Goal: Use online tool/utility: Utilize a website feature to perform a specific function

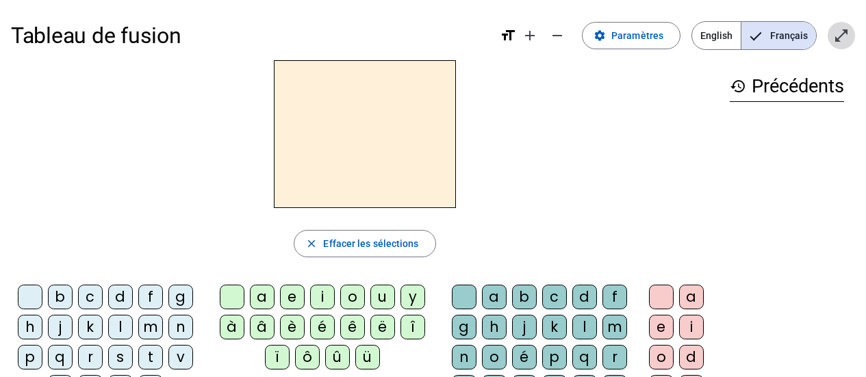
click at [835, 39] on mat-icon "open_in_full" at bounding box center [842, 35] width 16 height 16
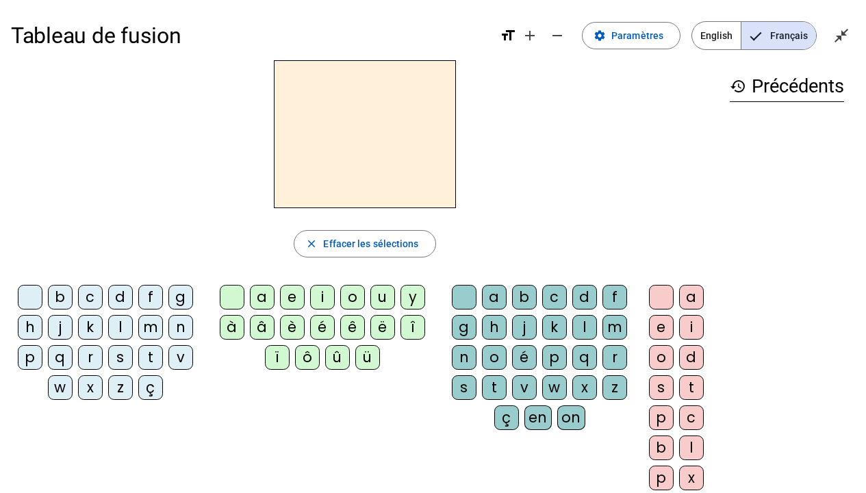
click at [118, 327] on div "l" at bounding box center [120, 327] width 25 height 25
click at [255, 296] on div "a" at bounding box center [262, 297] width 25 height 25
click at [290, 301] on div "e" at bounding box center [292, 297] width 25 height 25
click at [327, 303] on div "i" at bounding box center [322, 297] width 25 height 25
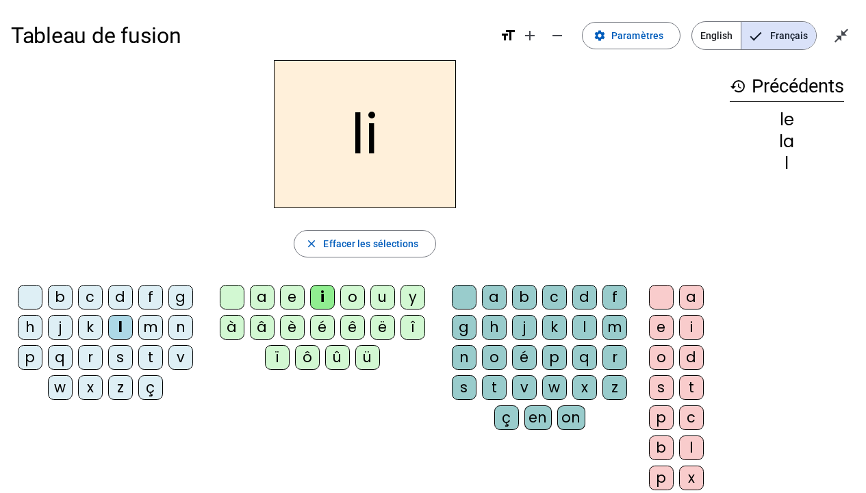
click at [345, 303] on div "o" at bounding box center [352, 297] width 25 height 25
click at [386, 300] on div "u" at bounding box center [383, 297] width 25 height 25
click at [144, 301] on div "f" at bounding box center [150, 297] width 25 height 25
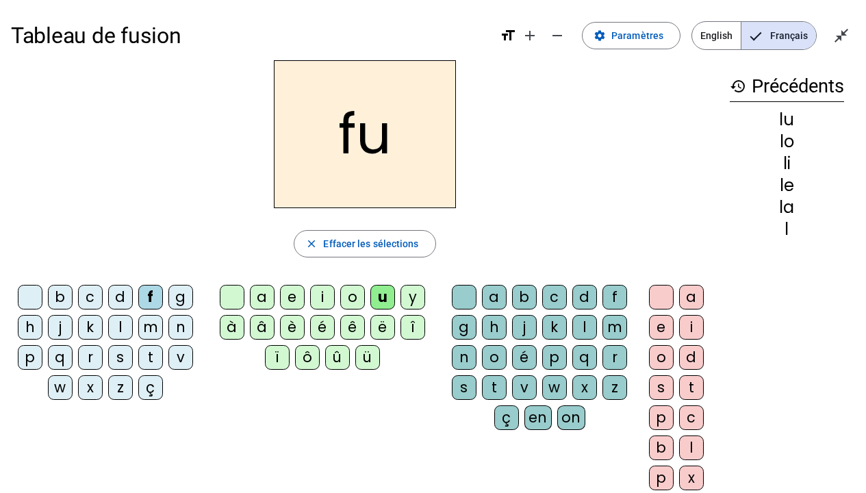
click at [118, 323] on div "l" at bounding box center [120, 327] width 25 height 25
click at [114, 363] on div "s" at bounding box center [120, 357] width 25 height 25
click at [56, 331] on div "j" at bounding box center [60, 327] width 25 height 25
click at [146, 331] on div "m" at bounding box center [150, 327] width 25 height 25
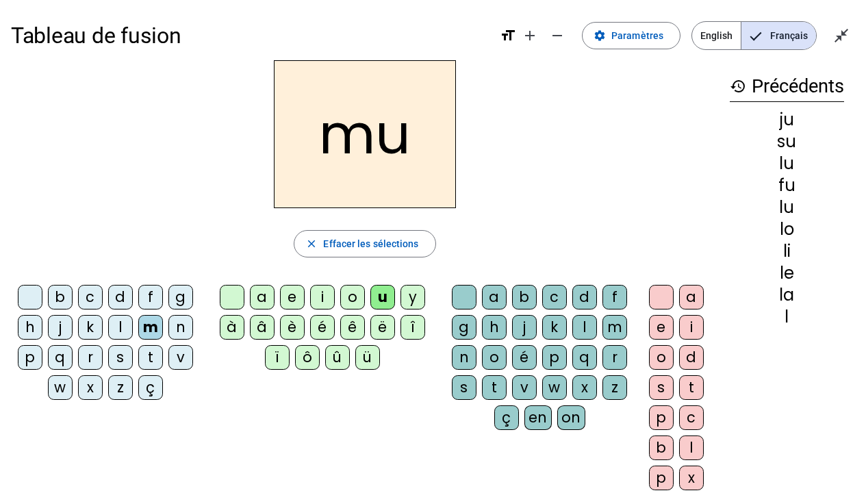
click at [179, 330] on div "n" at bounding box center [180, 327] width 25 height 25
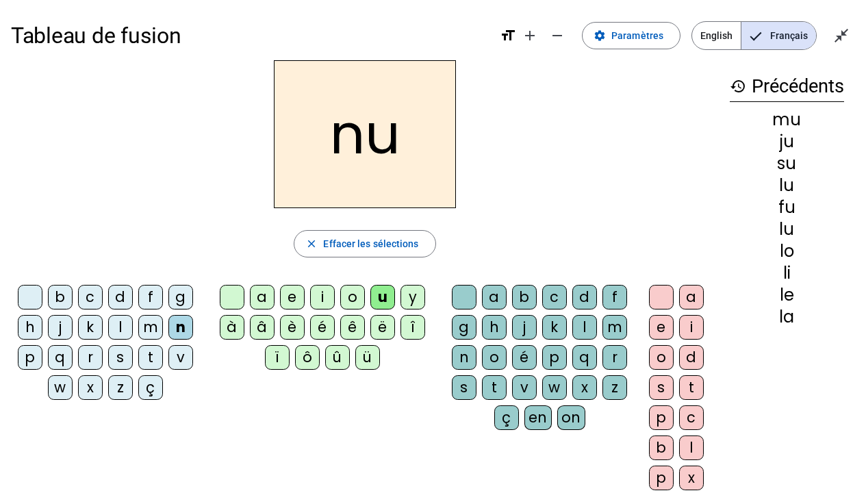
click at [264, 297] on div "a" at bounding box center [262, 297] width 25 height 25
click at [292, 308] on div "e" at bounding box center [292, 297] width 25 height 25
click at [323, 301] on div "i" at bounding box center [322, 297] width 25 height 25
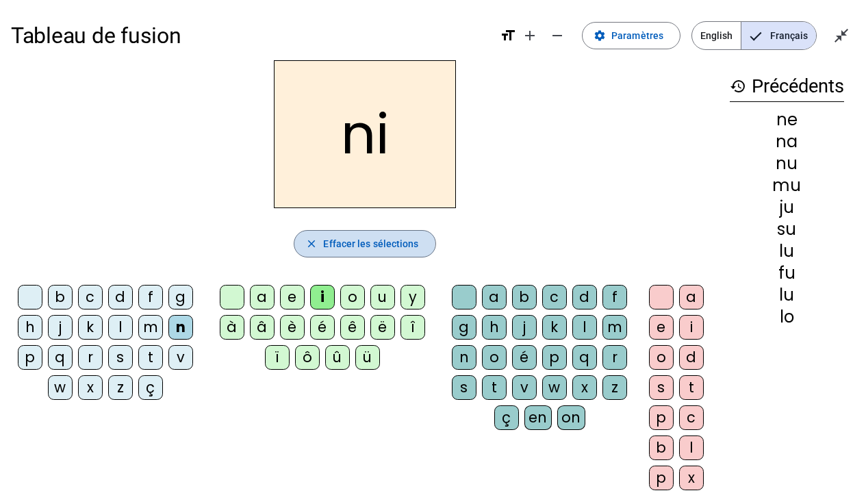
click at [310, 241] on mat-icon "close" at bounding box center [311, 244] width 12 height 12
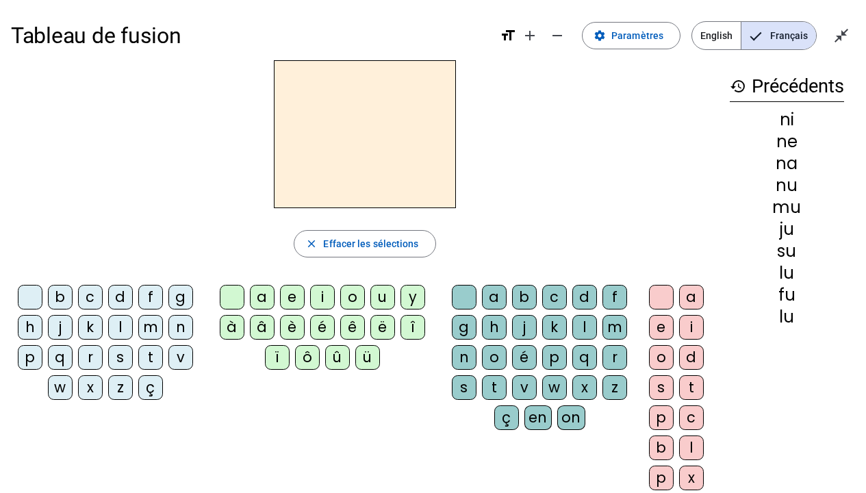
click at [149, 360] on div "t" at bounding box center [150, 357] width 25 height 25
click at [264, 302] on div "a" at bounding box center [262, 297] width 25 height 25
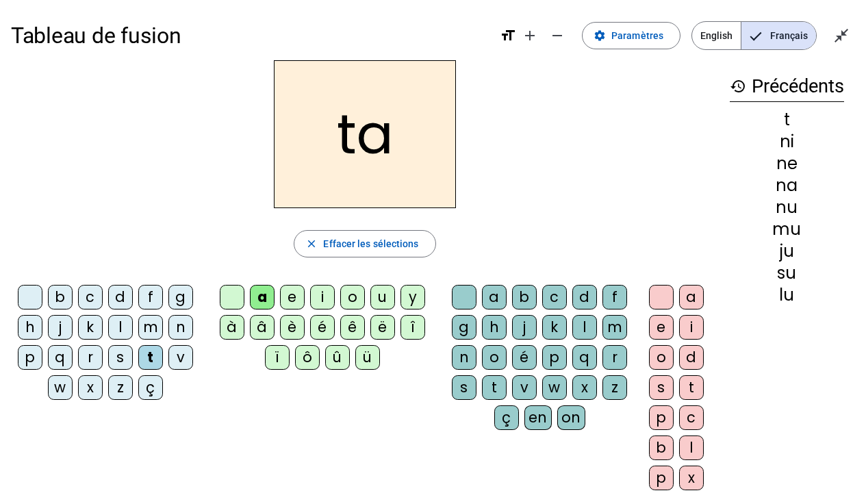
click at [292, 297] on div "e" at bounding box center [292, 297] width 25 height 25
click at [319, 298] on div "i" at bounding box center [322, 297] width 25 height 25
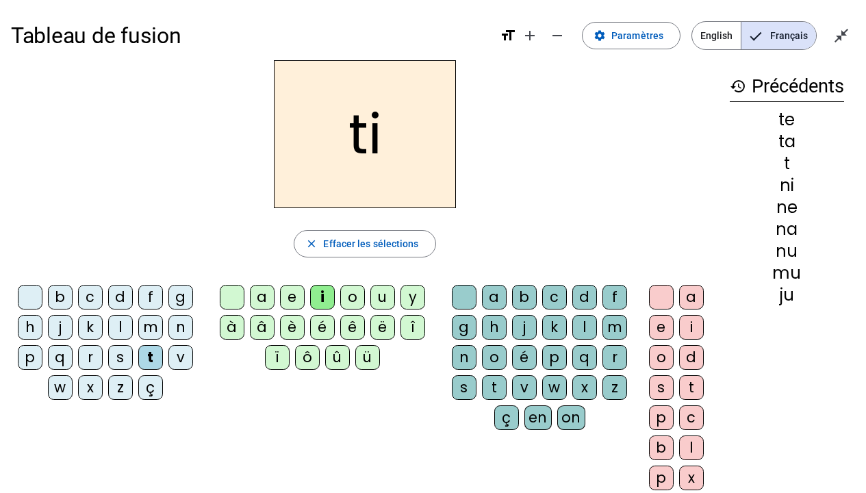
click at [345, 301] on div "o" at bounding box center [352, 297] width 25 height 25
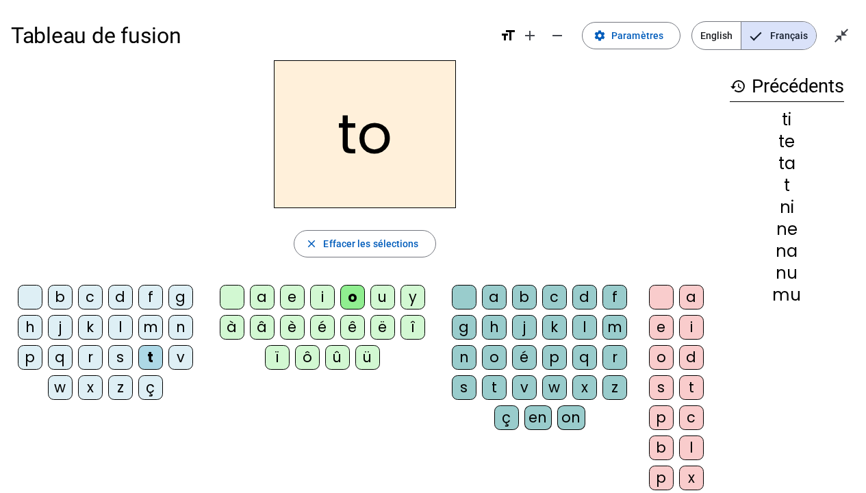
click at [377, 301] on div "u" at bounding box center [383, 297] width 25 height 25
click at [52, 300] on div "b" at bounding box center [60, 297] width 25 height 25
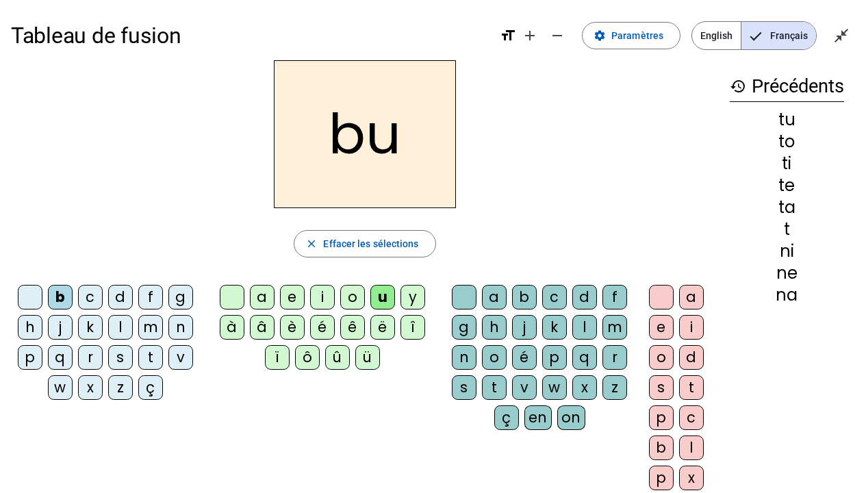
click at [257, 298] on div "a" at bounding box center [262, 297] width 25 height 25
click at [295, 300] on div "e" at bounding box center [292, 297] width 25 height 25
click at [319, 299] on div "i" at bounding box center [322, 297] width 25 height 25
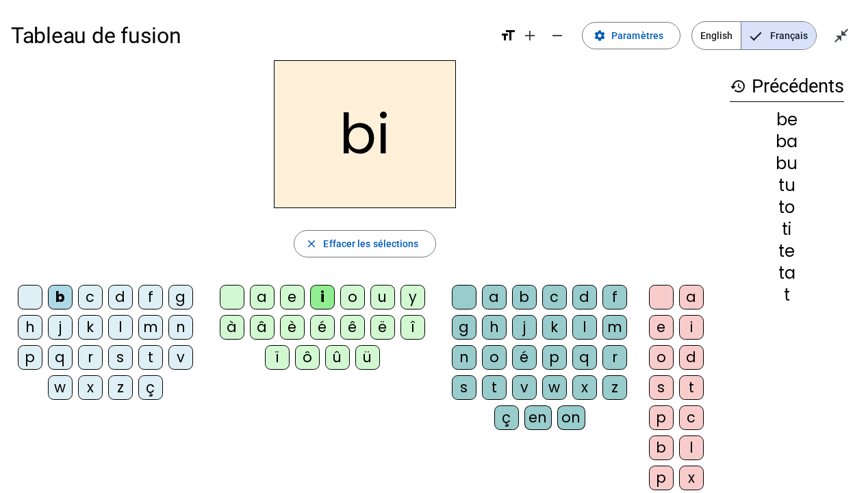
click at [345, 301] on div "o" at bounding box center [352, 297] width 25 height 25
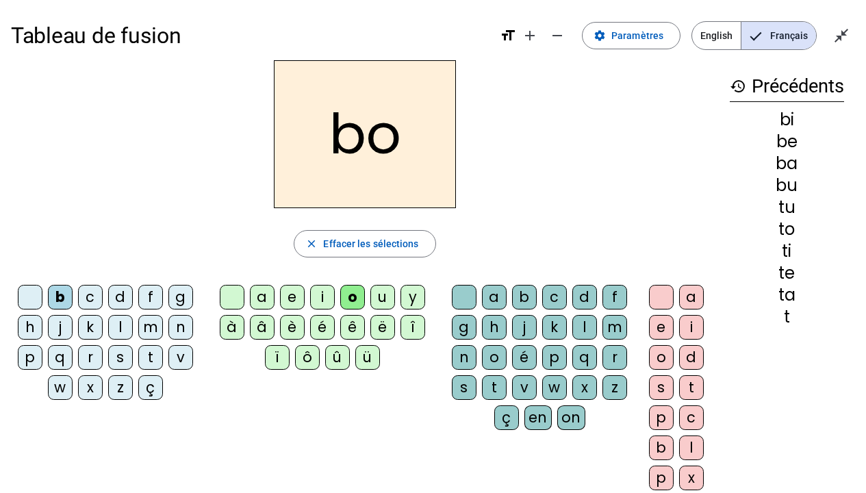
click at [378, 303] on div "u" at bounding box center [383, 297] width 25 height 25
click at [840, 31] on mat-icon "close_fullscreen" at bounding box center [842, 35] width 16 height 16
